Goal: Contribute content: Contribute content

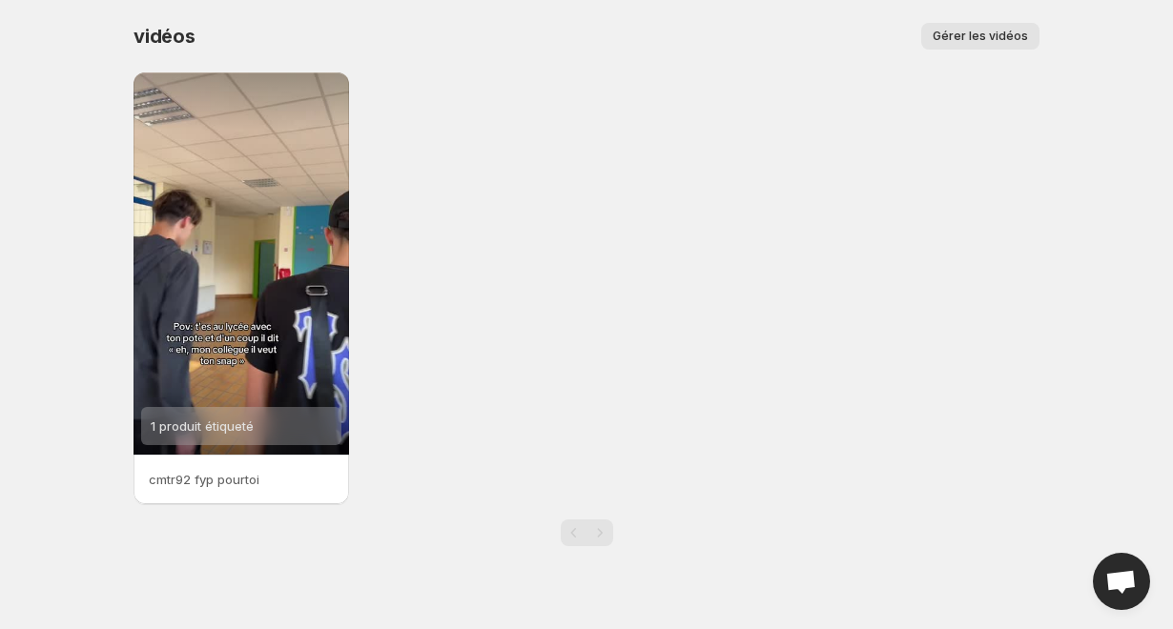
click at [957, 35] on span "Gérer les vidéos" at bounding box center [979, 36] width 95 height 15
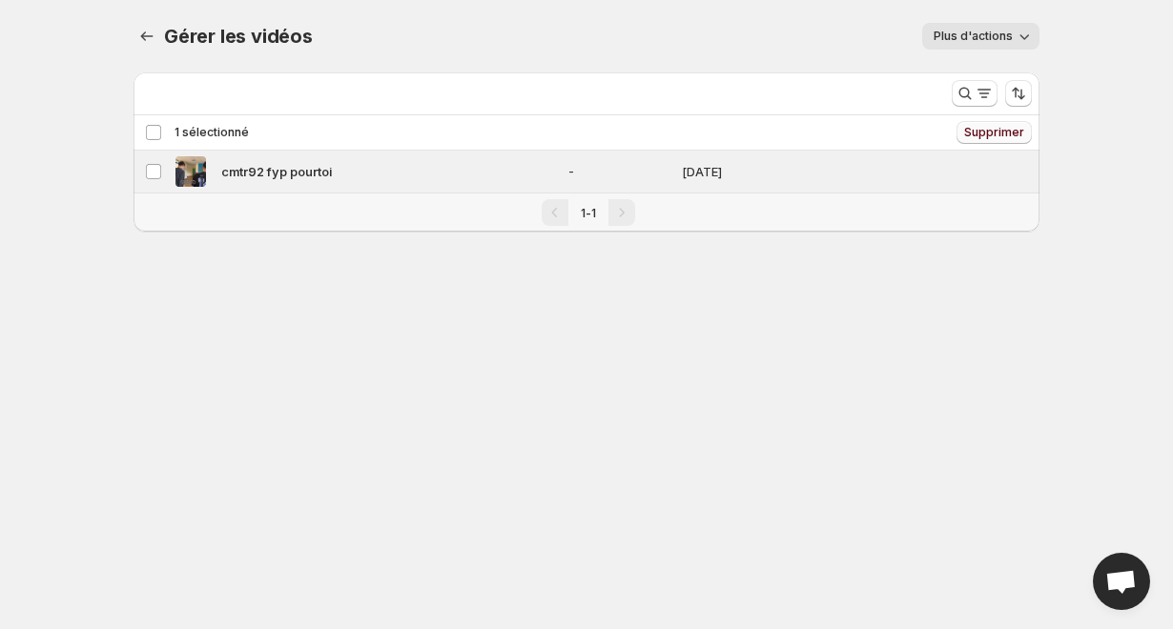
click at [1000, 141] on button "Supprimer" at bounding box center [993, 132] width 75 height 23
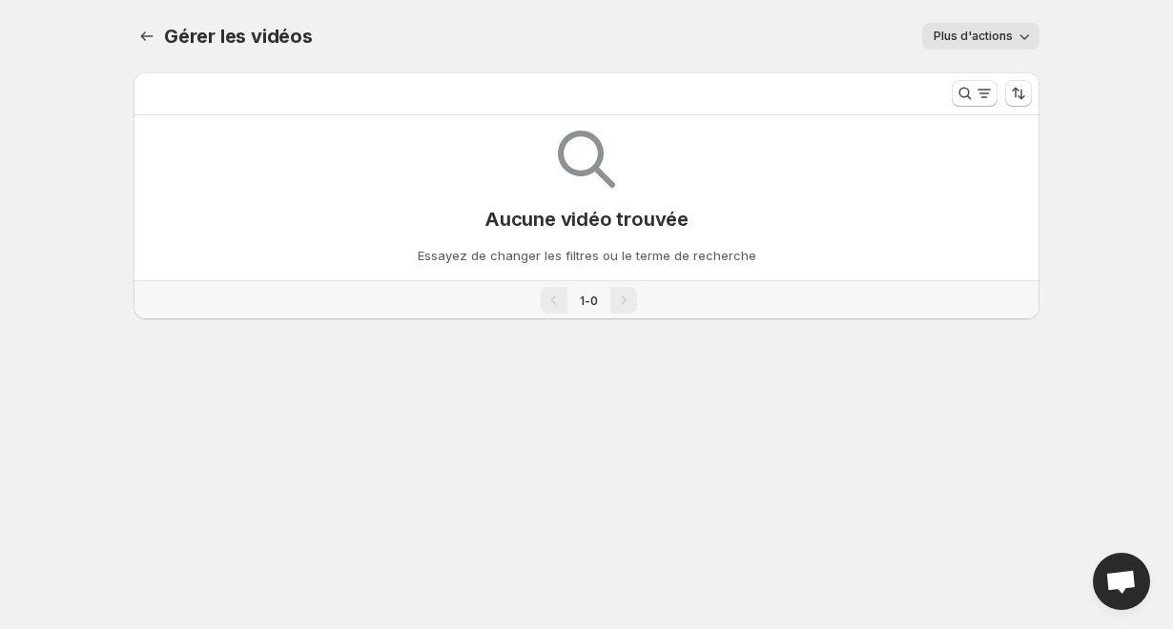
click at [576, 189] on div at bounding box center [586, 162] width 57 height 62
click at [981, 37] on span "Plus d'actions" at bounding box center [972, 36] width 79 height 15
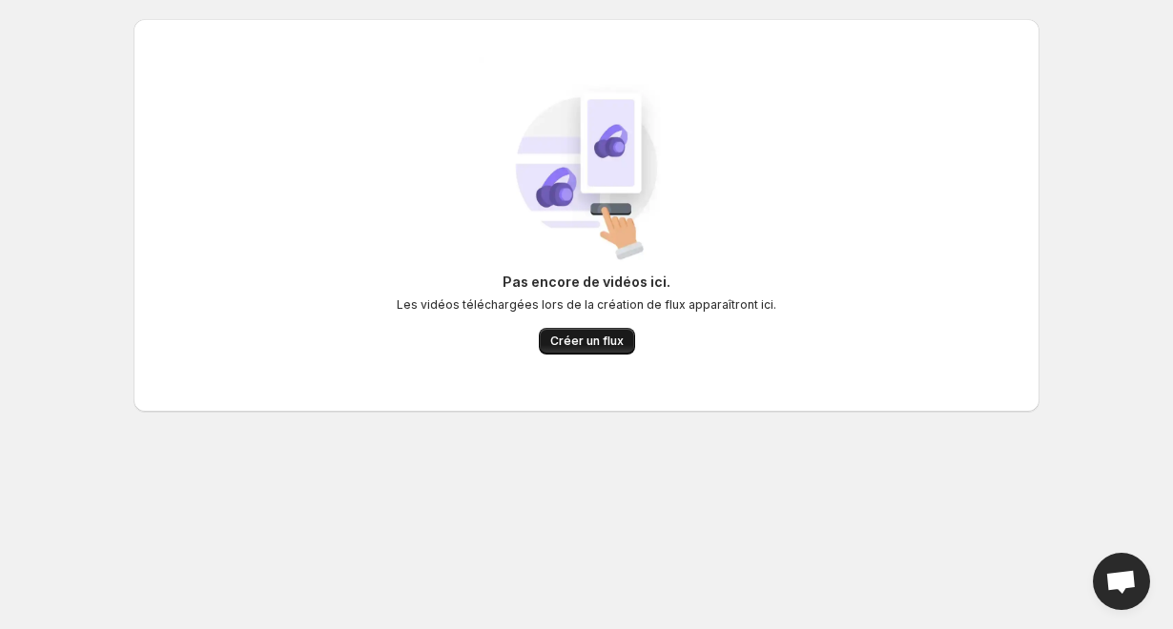
click at [583, 343] on span "Créer un flux" at bounding box center [586, 341] width 73 height 15
click at [566, 337] on span "Créer un flux" at bounding box center [586, 341] width 73 height 15
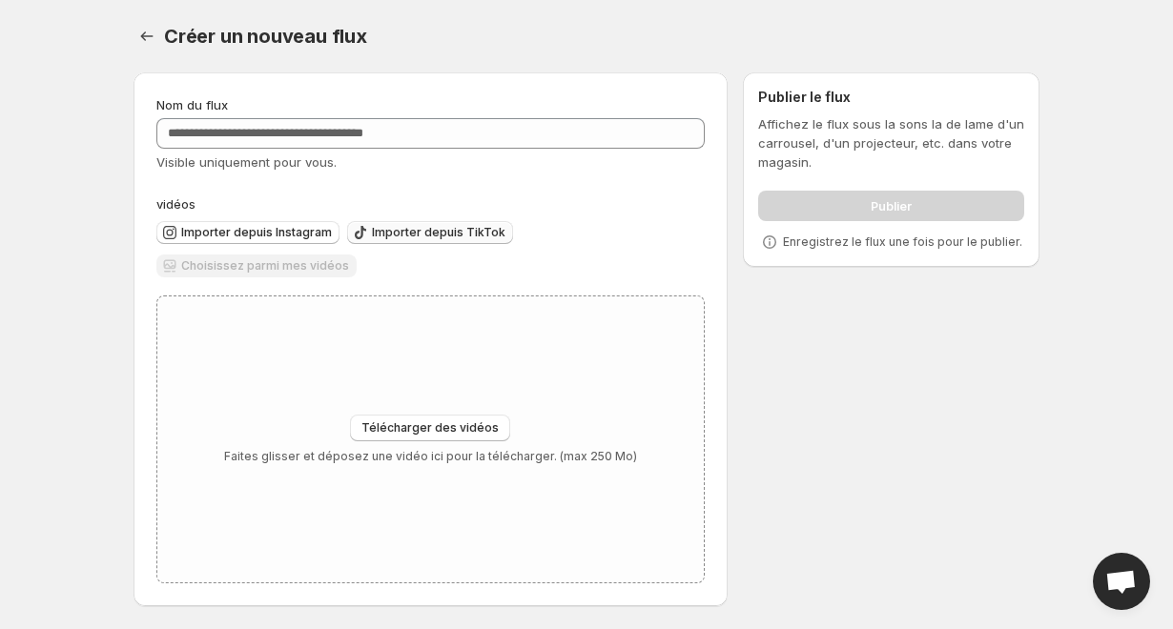
click at [413, 232] on span "Importer depuis TikTok" at bounding box center [438, 232] width 133 height 15
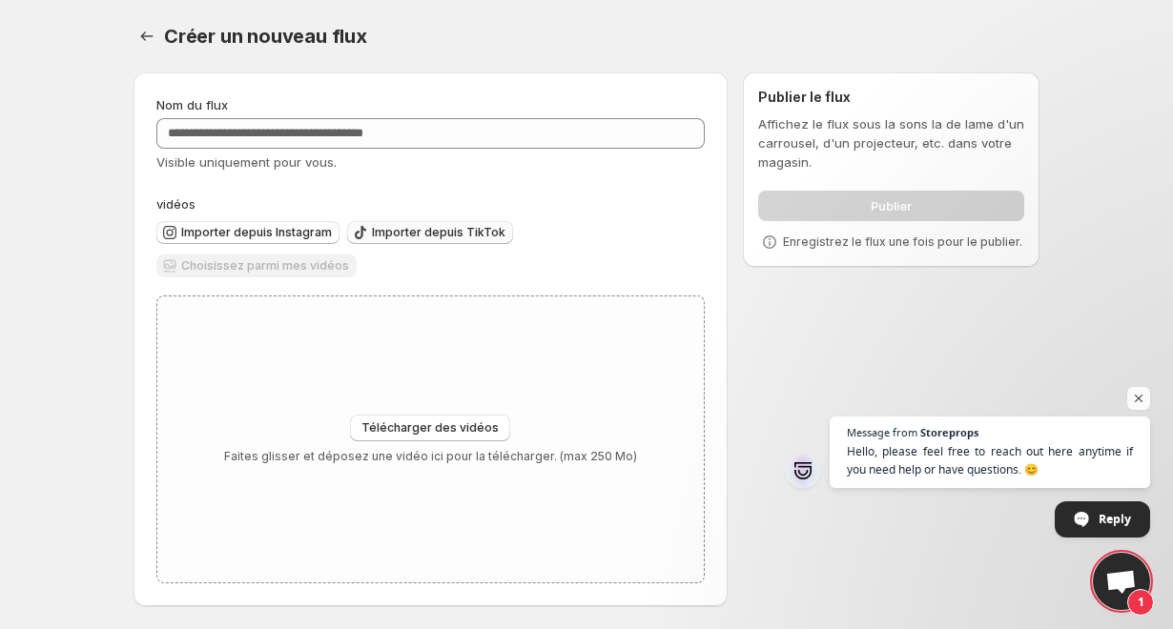
click at [450, 229] on span "Importer depuis TikTok" at bounding box center [438, 232] width 133 height 15
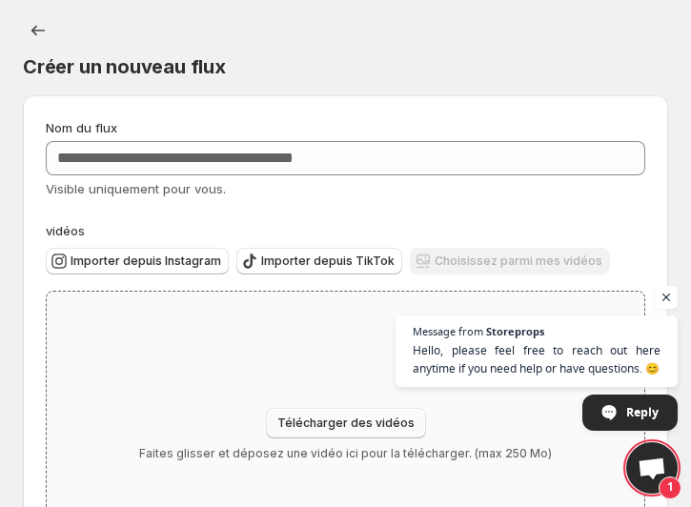
click at [352, 427] on span "Télécharger des vidéos" at bounding box center [345, 423] width 137 height 15
type input "**********"
